Goal: Information Seeking & Learning: Understand process/instructions

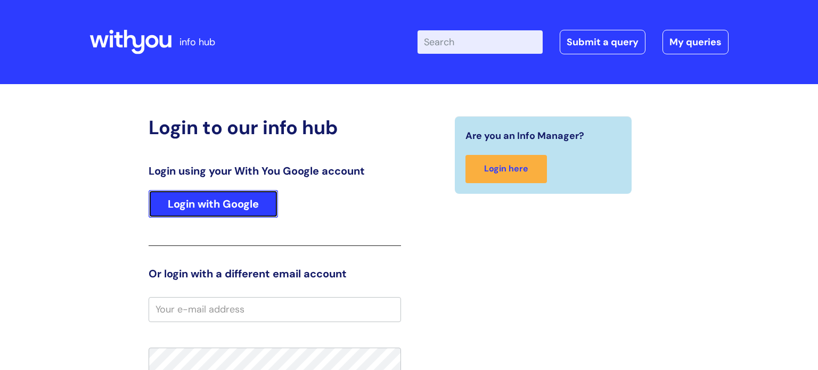
click at [210, 198] on link "Login with Google" at bounding box center [213, 204] width 129 height 28
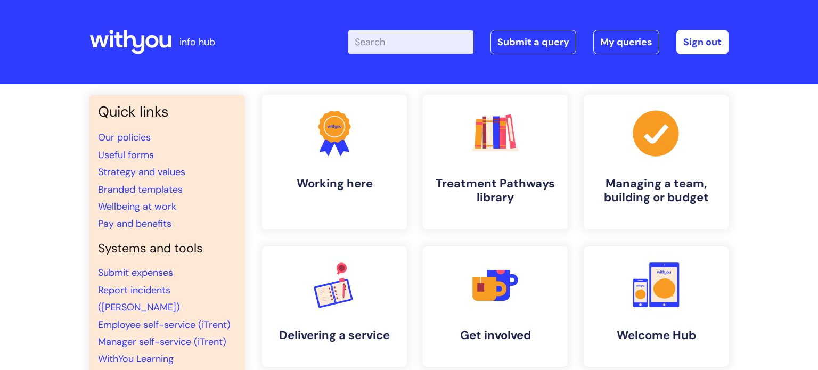
click at [378, 47] on input "Enter your search term here..." at bounding box center [410, 41] width 125 height 23
type input "concut"
click button "Search" at bounding box center [0, 0] width 0 height 0
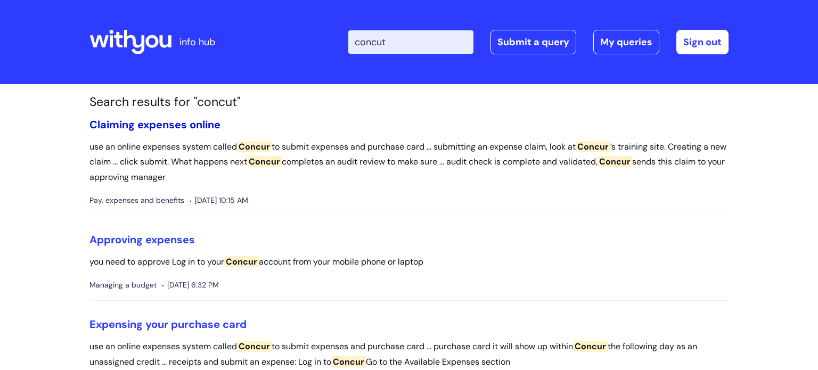
click at [200, 124] on link "Claiming expenses online" at bounding box center [155, 125] width 131 height 14
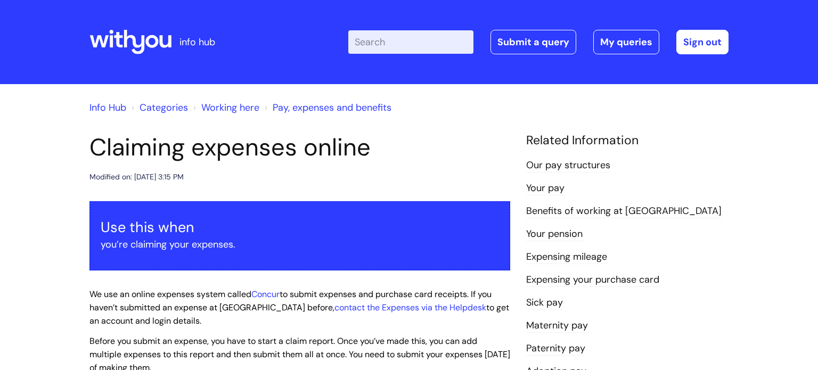
click at [716, 123] on div "Info Hub Categories Working here Pay, expenses and benefits" at bounding box center [409, 114] width 639 height 38
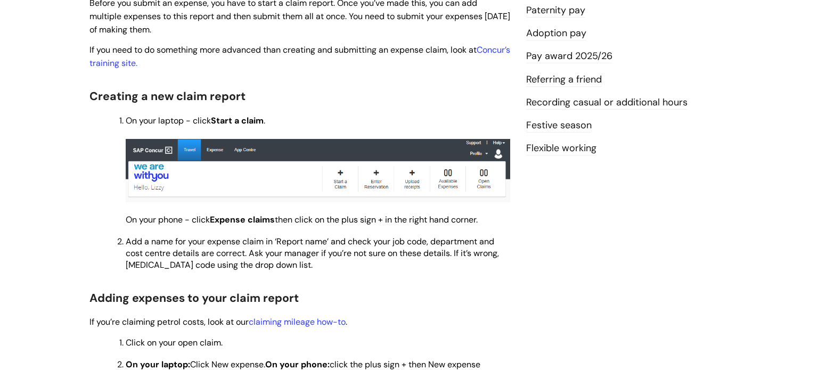
scroll to position [341, 0]
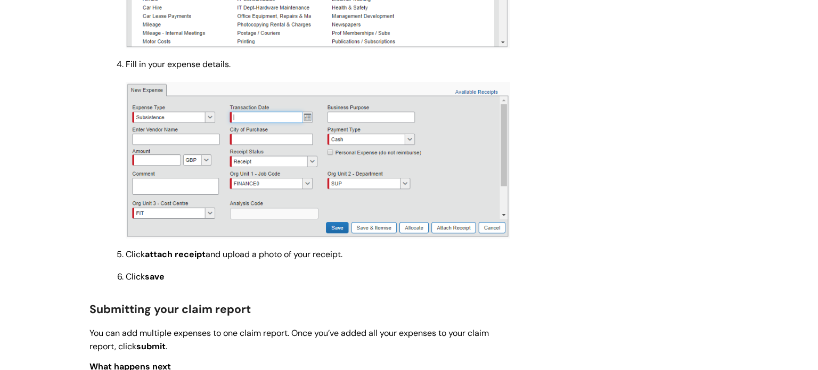
scroll to position [831, 0]
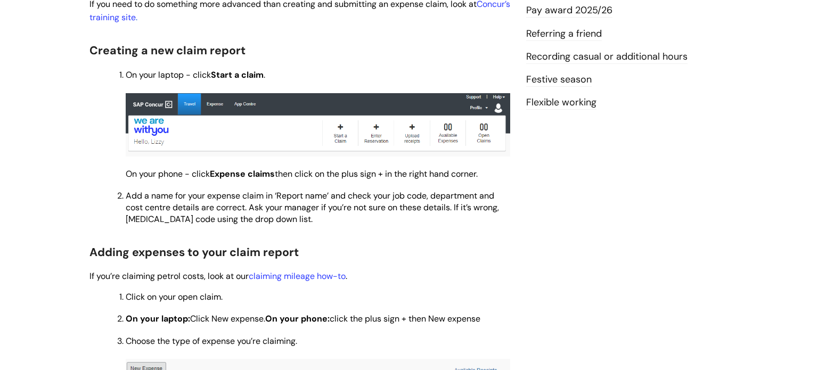
scroll to position [384, 0]
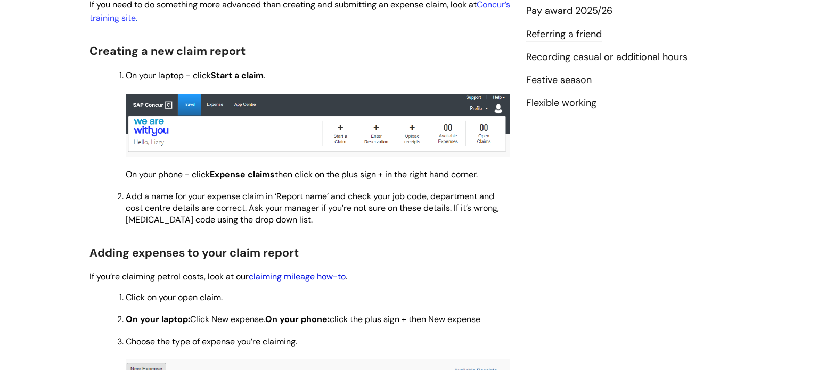
click at [269, 281] on link "claiming mileage how-to" at bounding box center [297, 276] width 97 height 11
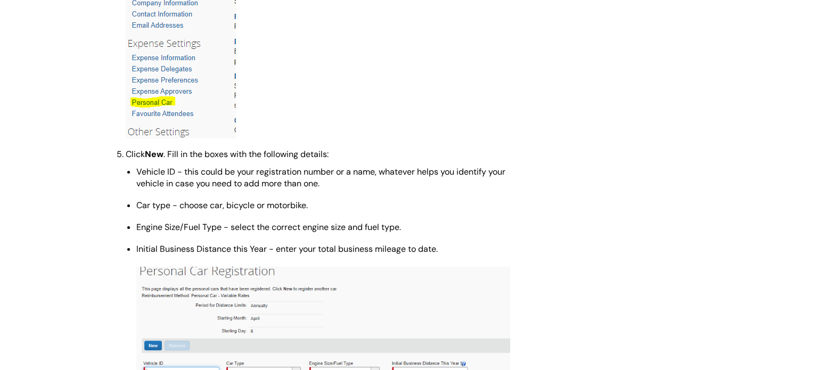
scroll to position [725, 0]
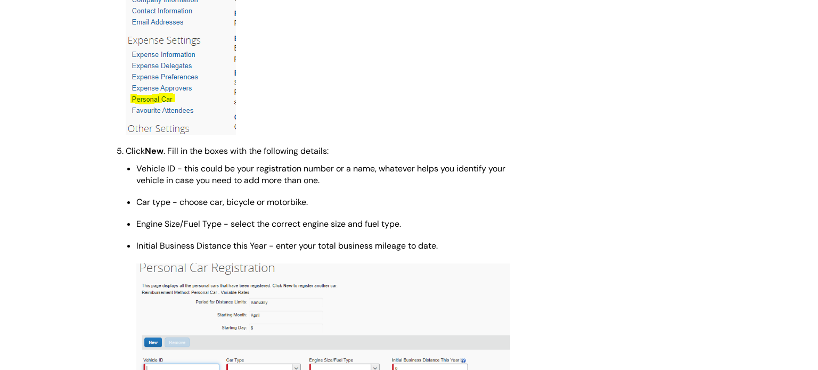
click at [383, 60] on p "Click on Personal Car in the left hand column." at bounding box center [318, 3] width 385 height 265
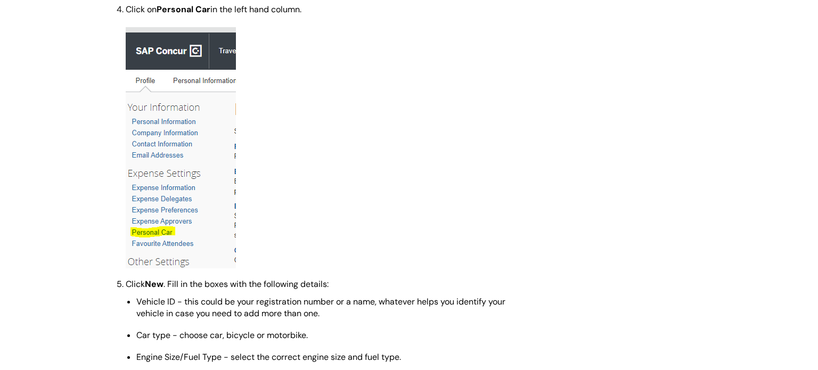
scroll to position [576, 0]
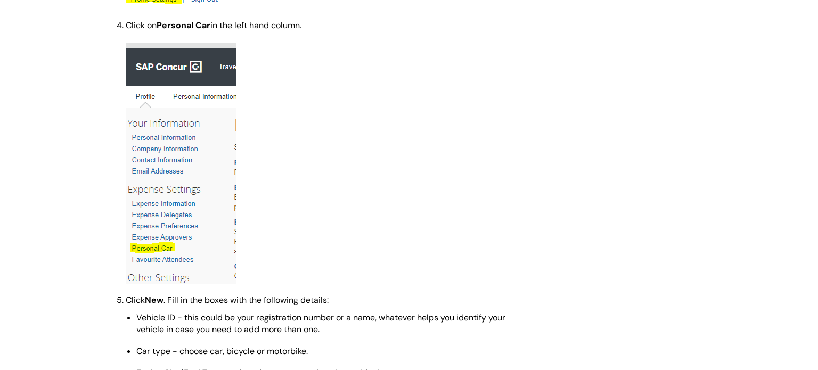
click at [460, 131] on p "Click on Personal Car in the left hand column." at bounding box center [318, 152] width 385 height 265
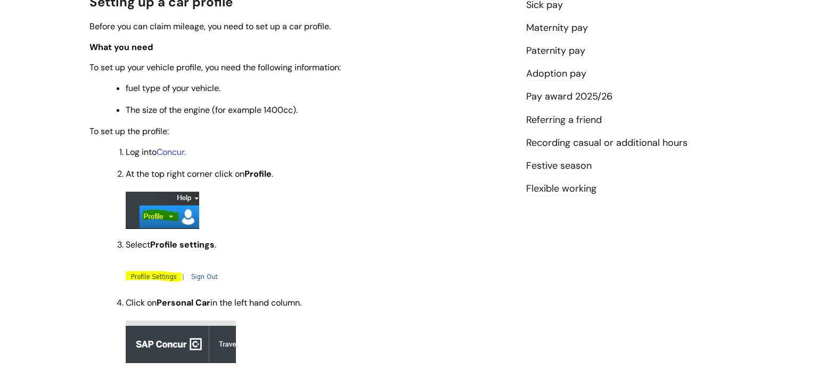
scroll to position [277, 0]
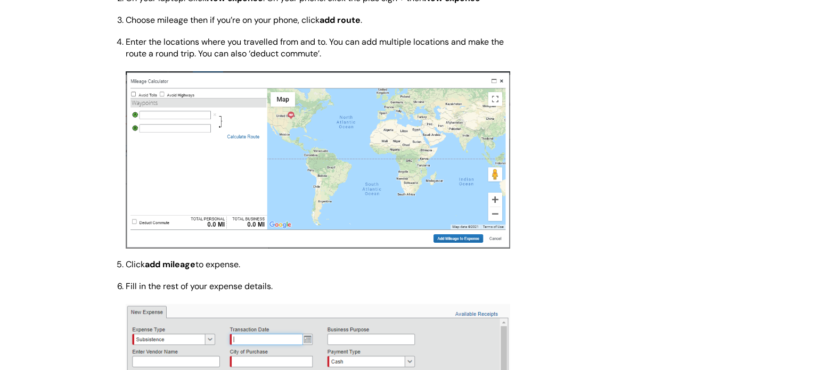
scroll to position [1279, 0]
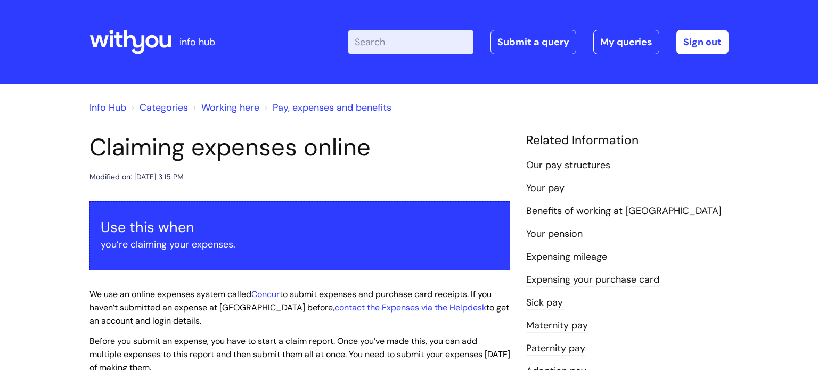
scroll to position [383, 0]
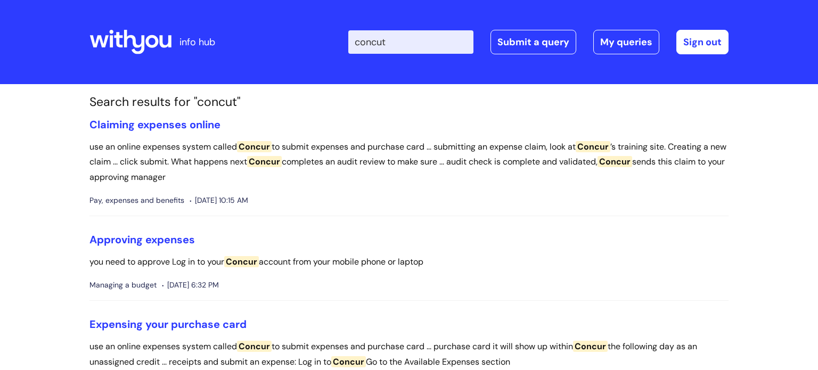
click at [396, 57] on div "Enter your search term here... concut Search Submit a query My queries Welcome …" at bounding box center [488, 42] width 481 height 63
drag, startPoint x: 407, startPoint y: 45, endPoint x: 333, endPoint y: 43, distance: 74.6
click at [333, 43] on div "Enter your search term here... concut Search Submit a query My queries Welcome …" at bounding box center [488, 42] width 481 height 63
type input "Job code"
click button "Search" at bounding box center [0, 0] width 0 height 0
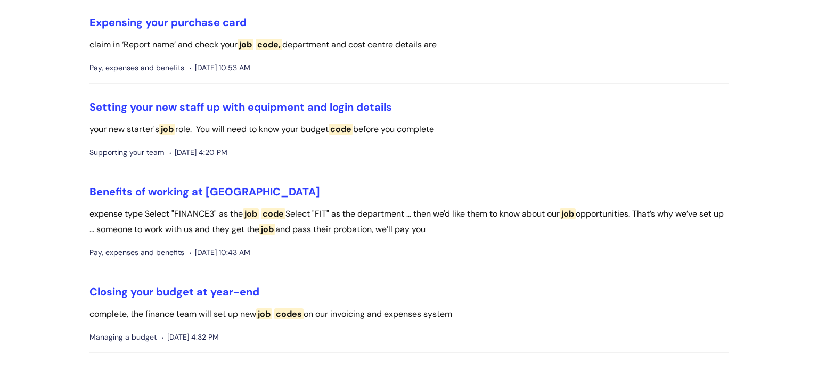
scroll to position [512, 0]
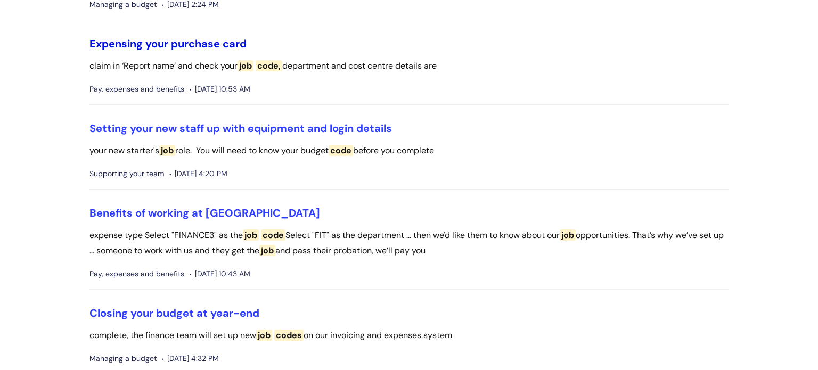
click at [208, 37] on link "Expensing your purchase card" at bounding box center [168, 44] width 157 height 14
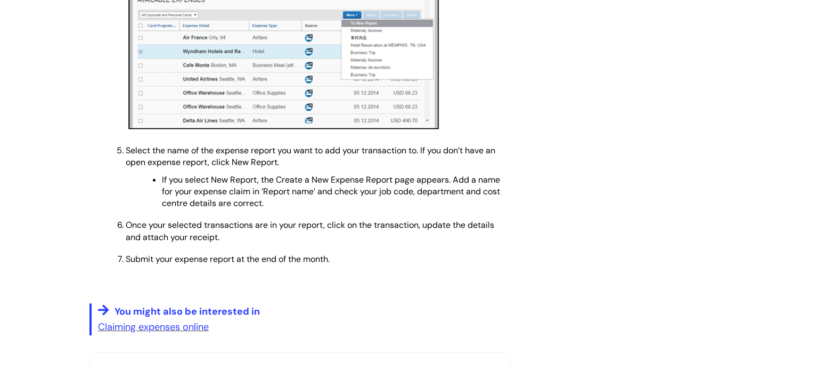
scroll to position [554, 0]
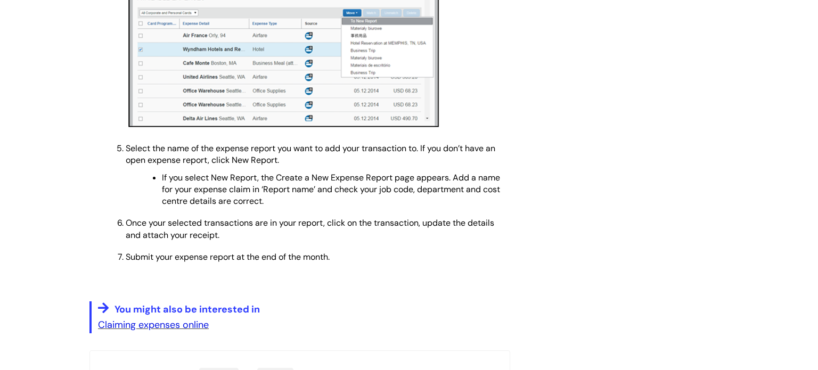
click at [167, 331] on link "Claiming expenses online" at bounding box center [153, 325] width 111 height 13
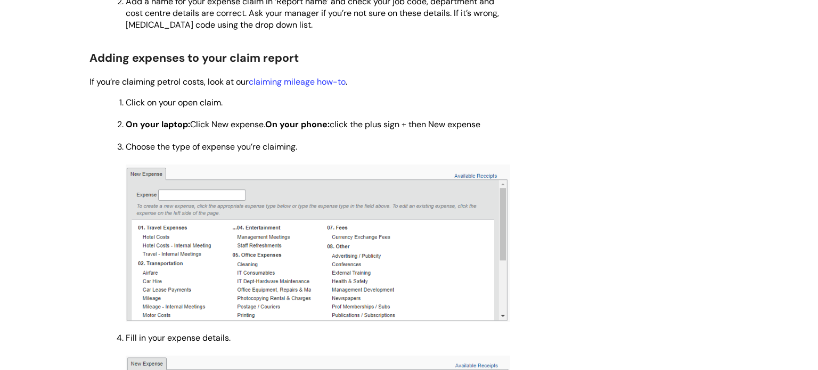
scroll to position [597, 0]
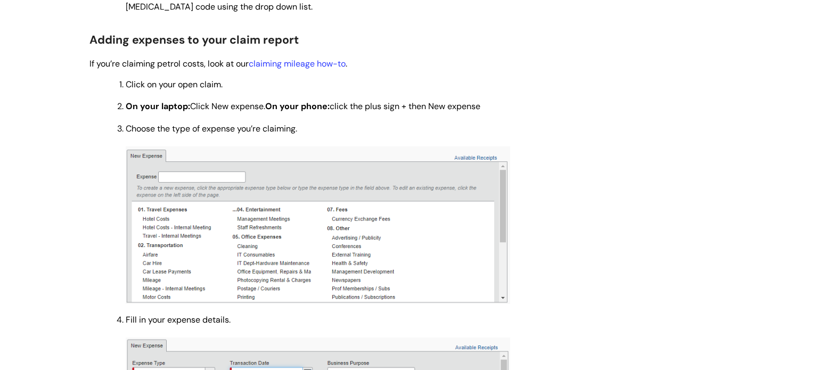
click at [674, 87] on div "Claiming expenses online Modified on: [DATE] 3:15 PM Use this when you’re claim…" at bounding box center [409, 219] width 655 height 1367
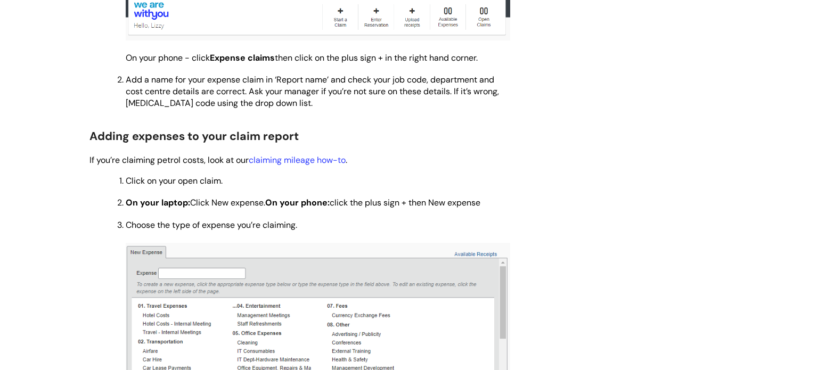
scroll to position [490, 0]
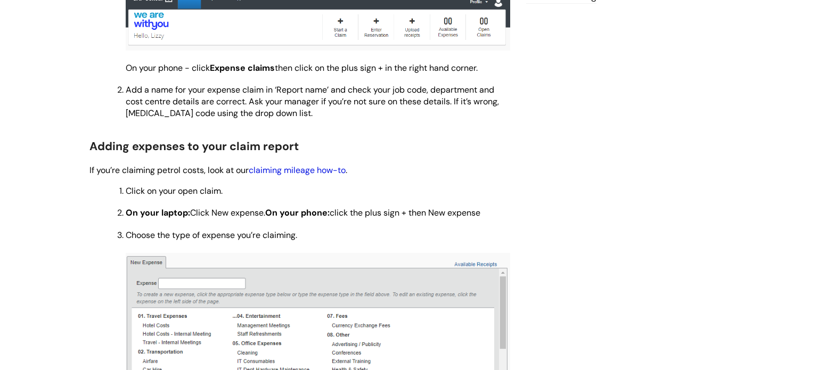
click at [311, 170] on link "claiming mileage how-to" at bounding box center [297, 170] width 97 height 11
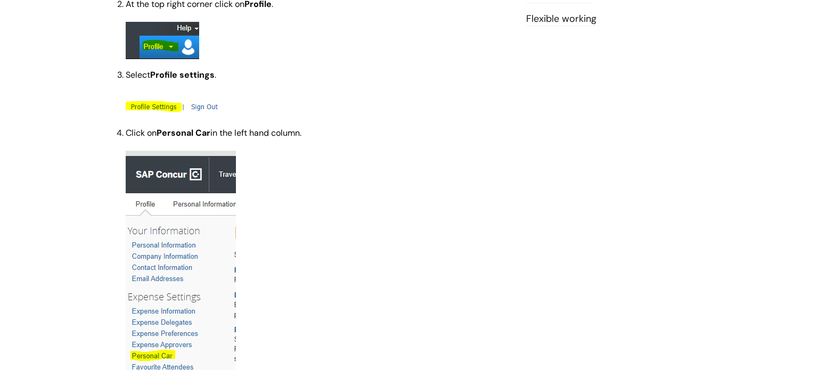
scroll to position [469, 0]
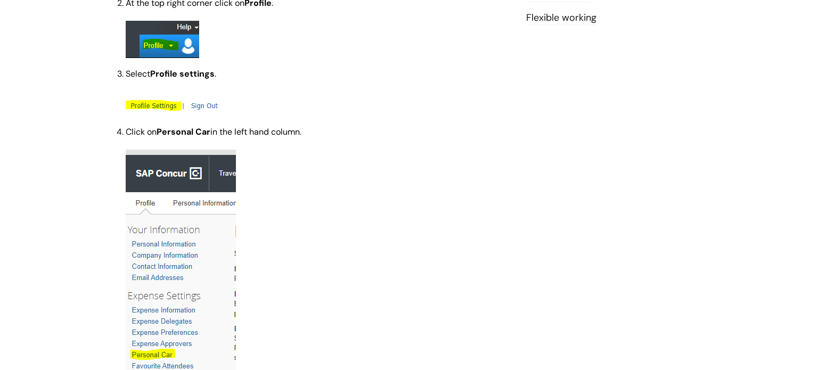
click at [384, 152] on p "Click on Personal Car in the left hand column." at bounding box center [318, 258] width 385 height 265
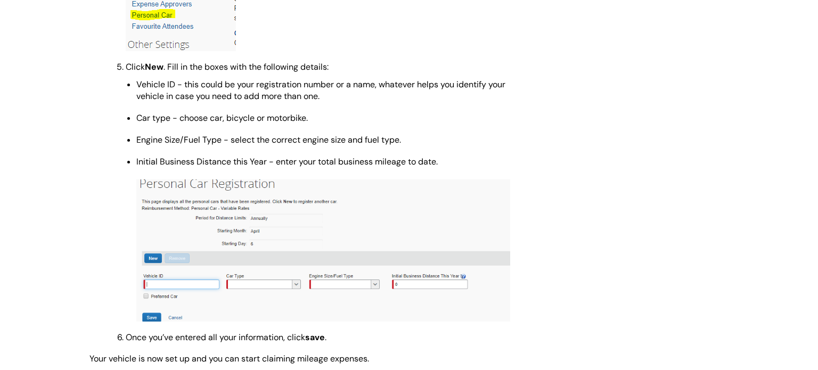
scroll to position [810, 0]
click at [650, 223] on div "Expensing mileage Modified on: [DATE] 4:01 PM Use this when you need to expense…" at bounding box center [409, 229] width 655 height 1813
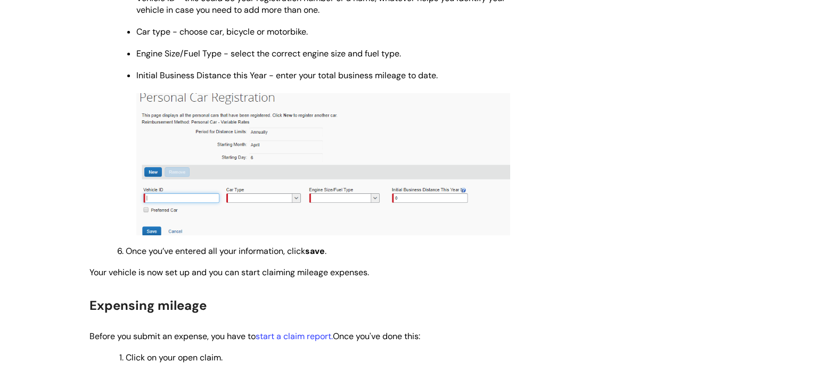
scroll to position [874, 0]
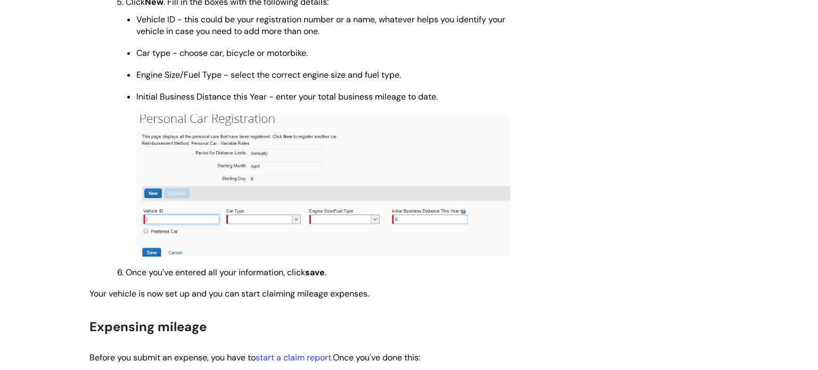
click at [580, 253] on div "Expensing mileage Modified on: [DATE] 4:01 PM Use this when you need to expense…" at bounding box center [409, 165] width 655 height 1813
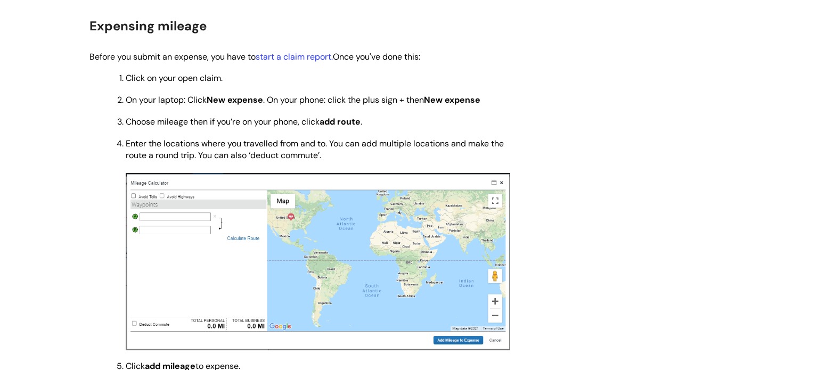
scroll to position [1194, 0]
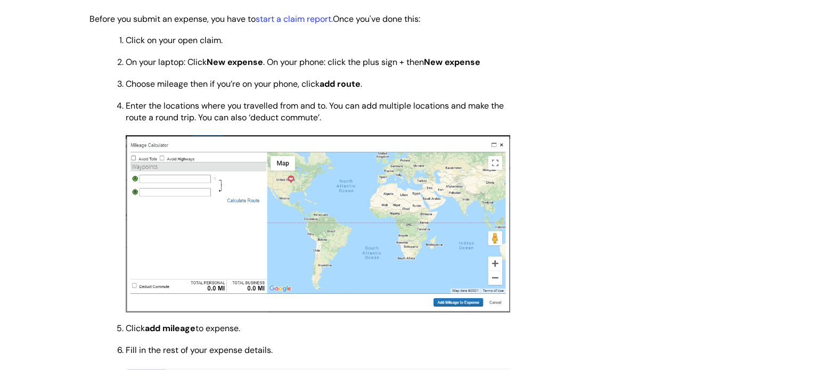
scroll to position [1215, 0]
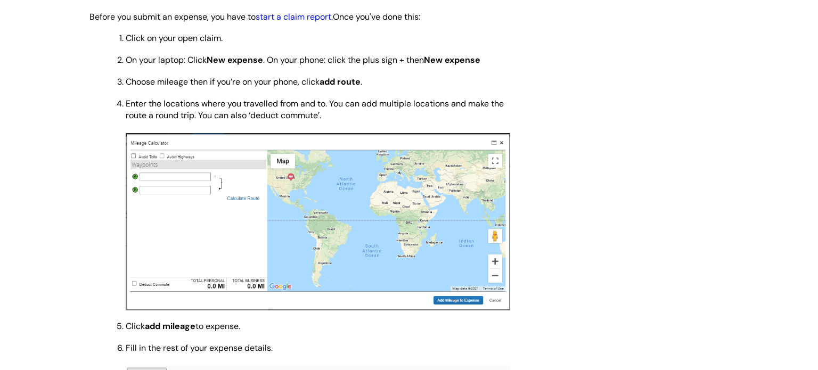
click at [320, 22] on link "start a claim report." at bounding box center [294, 16] width 77 height 11
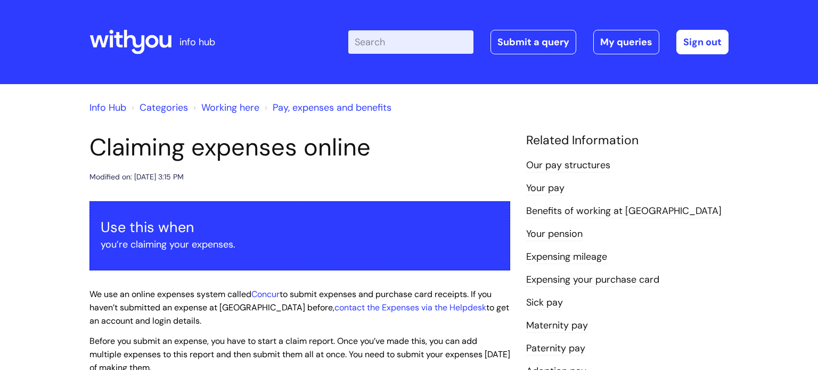
click at [714, 135] on h4 "Related Information" at bounding box center [627, 140] width 202 height 15
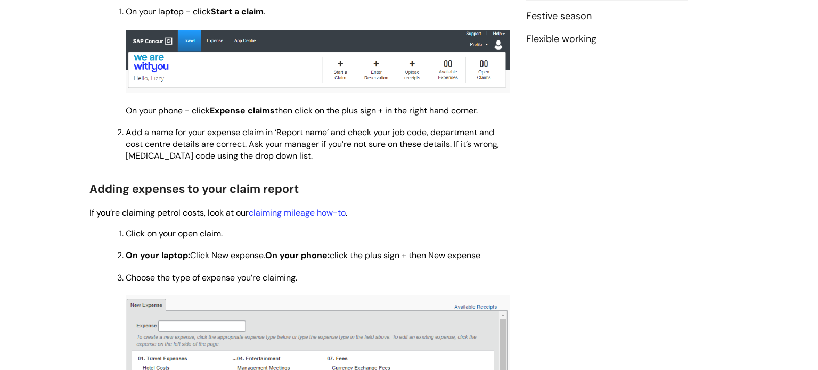
scroll to position [469, 0]
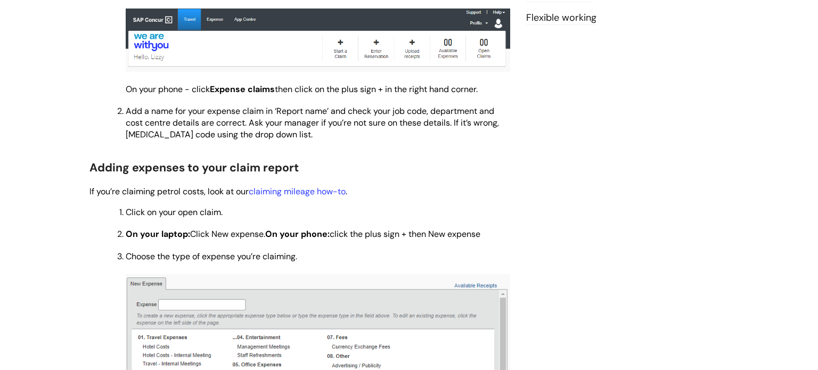
click at [578, 233] on div "Claiming expenses online Modified on: [DATE] 3:15 PM Use this when you’re claim…" at bounding box center [409, 347] width 655 height 1367
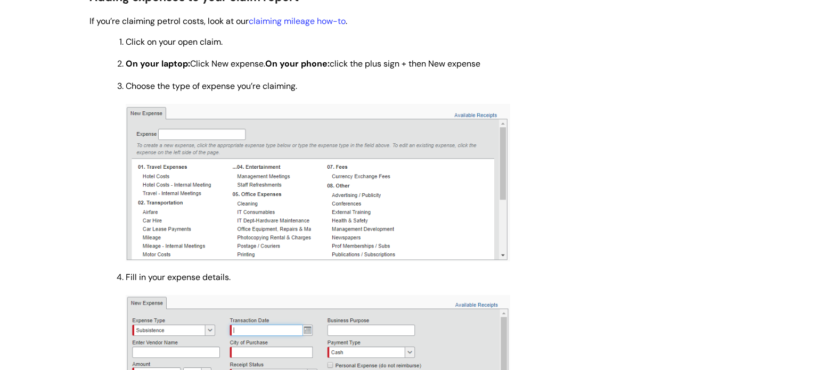
scroll to position [661, 0]
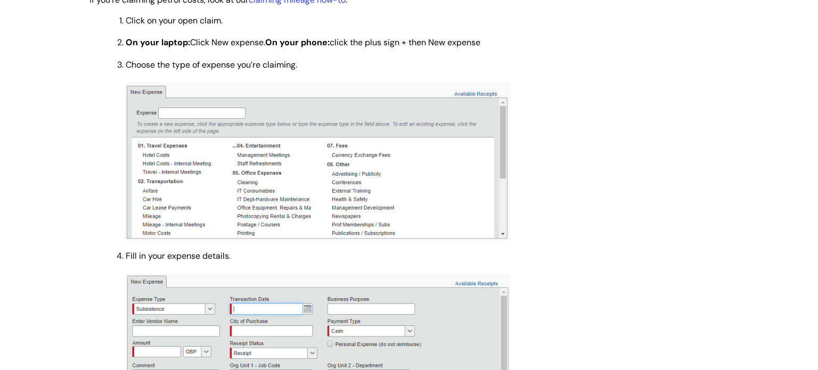
click at [650, 197] on div "Claiming expenses online Modified on: [DATE] 3:15 PM Use this when you’re claim…" at bounding box center [409, 155] width 655 height 1367
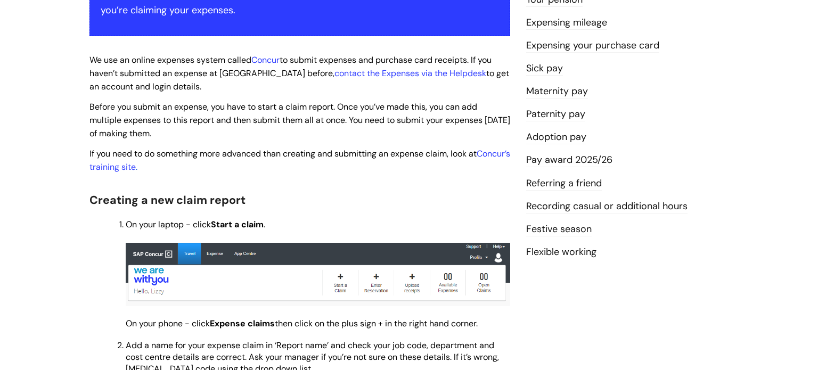
scroll to position [234, 0]
click at [216, 208] on span "Creating a new claim report" at bounding box center [168, 200] width 156 height 15
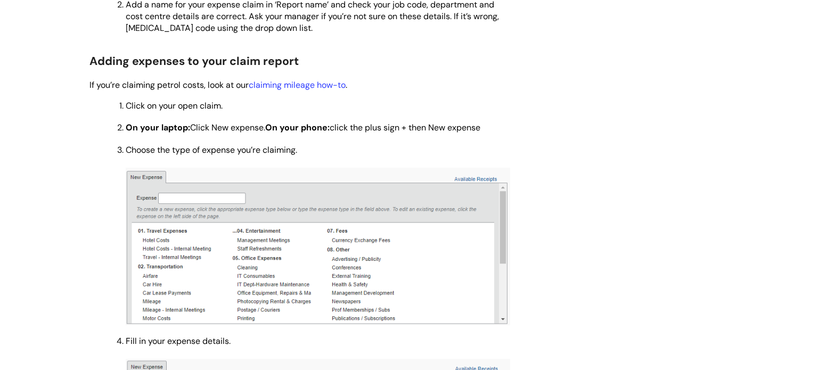
scroll to position [597, 0]
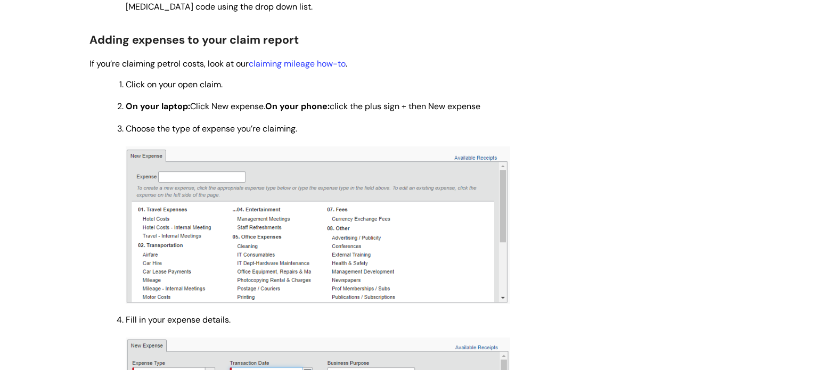
click at [577, 289] on div "Claiming expenses online Modified on: [DATE] 3:15 PM Use this when you’re claim…" at bounding box center [409, 219] width 655 height 1367
